Goal: Information Seeking & Learning: Check status

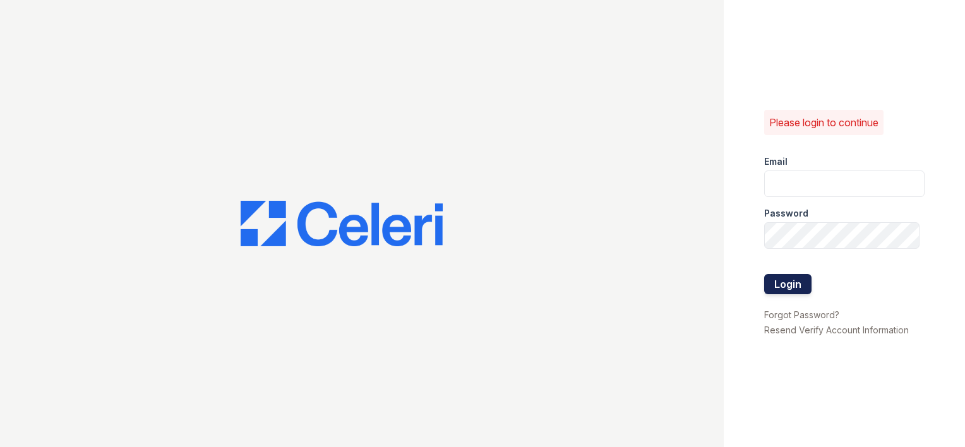
type input "hmoore@trinity-pm.com"
click at [772, 287] on button "Login" at bounding box center [787, 284] width 47 height 20
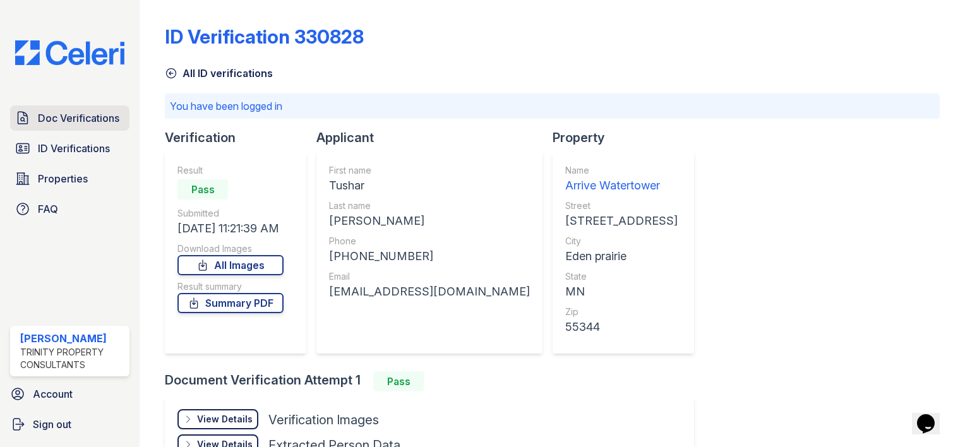
click at [57, 116] on span "Doc Verifications" at bounding box center [78, 118] width 81 height 15
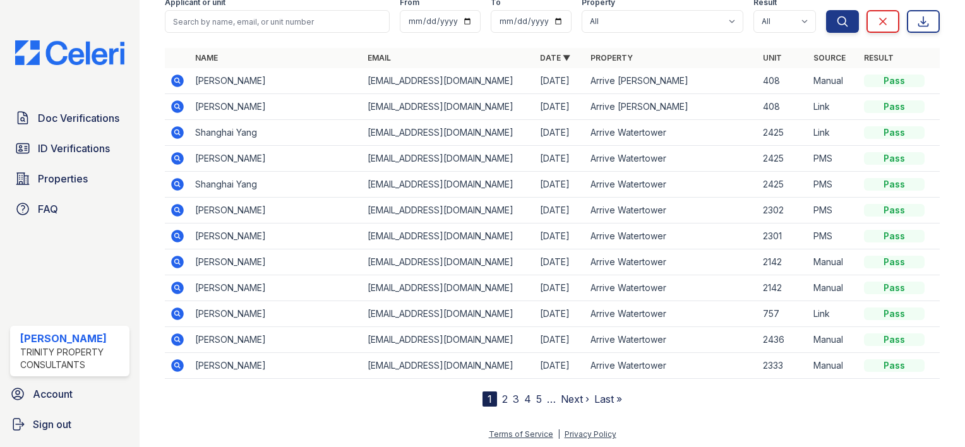
scroll to position [71, 0]
click at [513, 397] on link "3" at bounding box center [516, 398] width 6 height 13
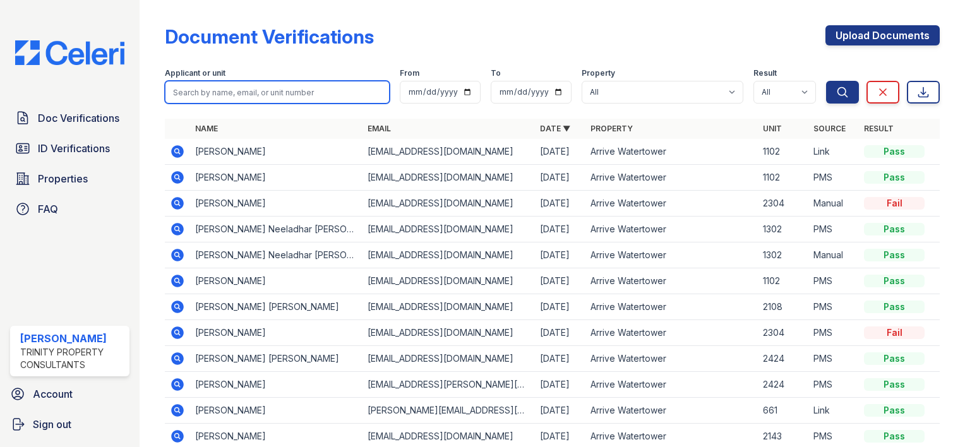
click at [266, 97] on input "search" at bounding box center [277, 92] width 225 height 23
type input "[PERSON_NAME]"
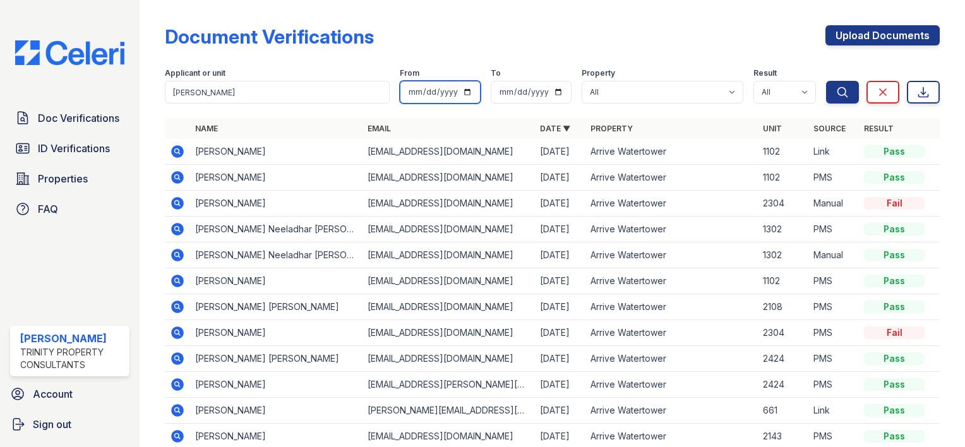
click at [460, 94] on input "date" at bounding box center [440, 92] width 81 height 23
type input "[DATE]"
click at [548, 91] on input "date" at bounding box center [531, 92] width 81 height 23
type input "[DATE]"
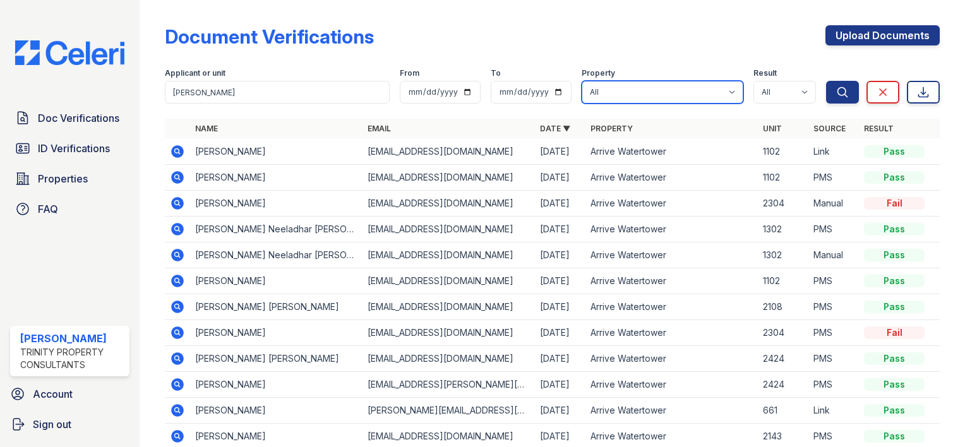
click at [726, 93] on select "All Arrive [PERSON_NAME] Arrive Watertower" at bounding box center [663, 92] width 162 height 23
select select "102"
click at [582, 81] on select "All Arrive [PERSON_NAME] Arrive Watertower" at bounding box center [663, 92] width 162 height 23
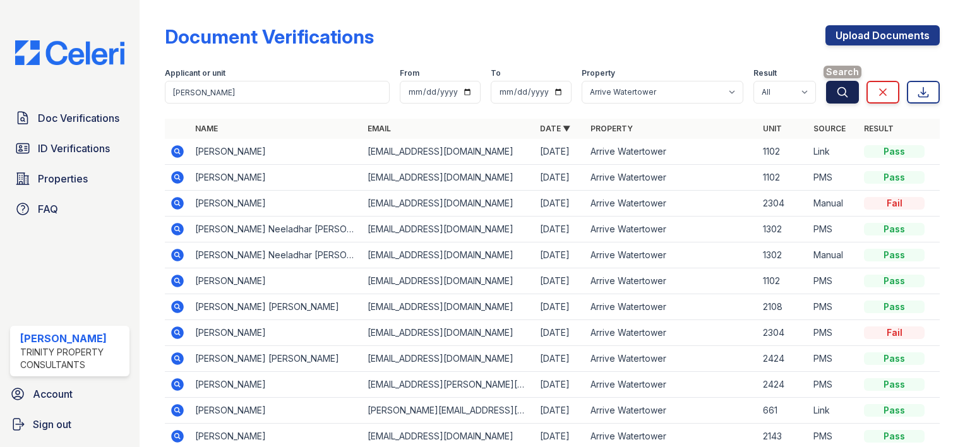
click at [836, 88] on icon "submit" at bounding box center [842, 92] width 13 height 13
